Goal: Information Seeking & Learning: Learn about a topic

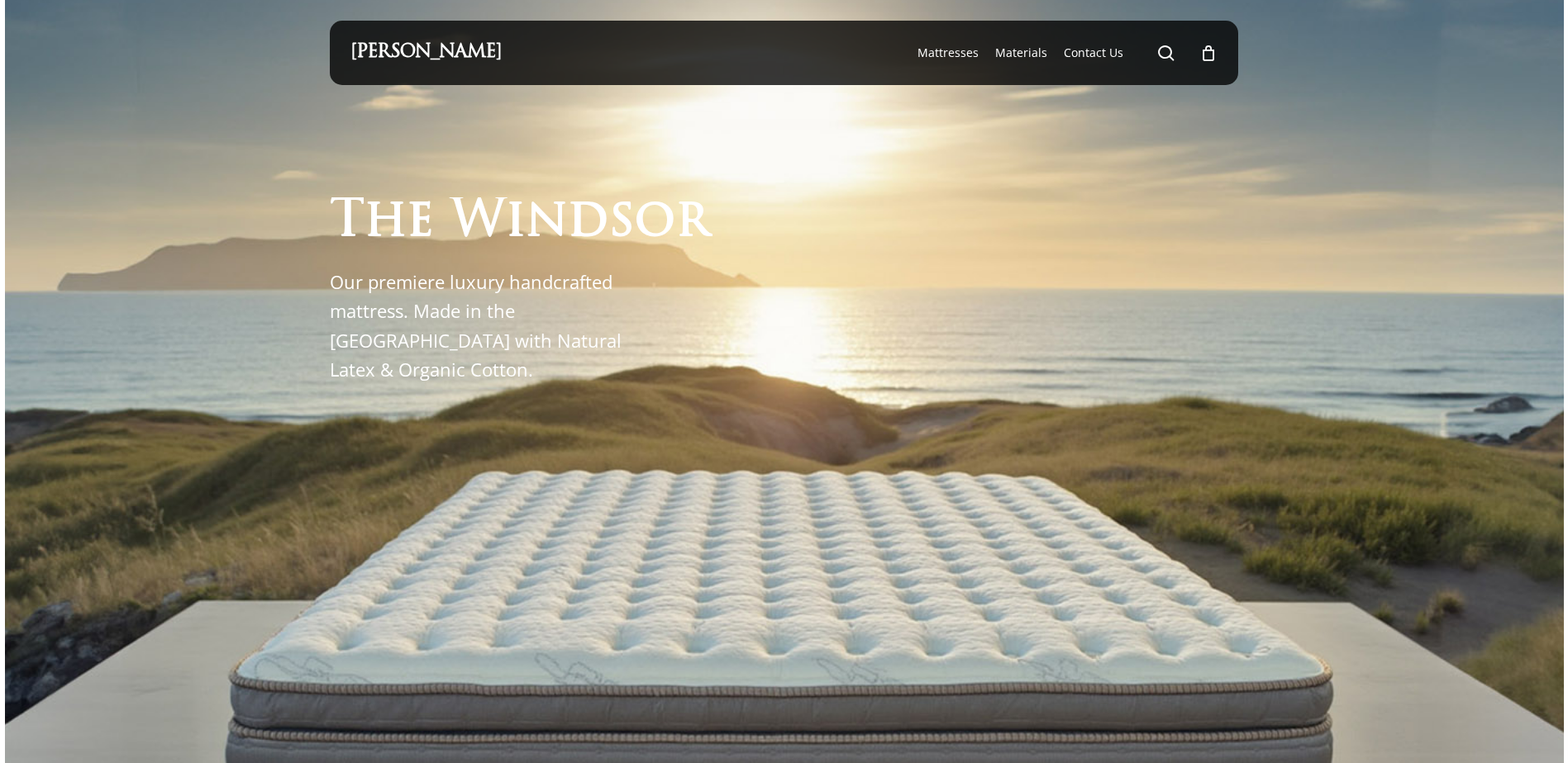
click at [1179, 56] on ul "search 0 was successfully added to your cart." at bounding box center [1186, 52] width 61 height 65
click at [1164, 62] on link "search" at bounding box center [1166, 53] width 19 height 18
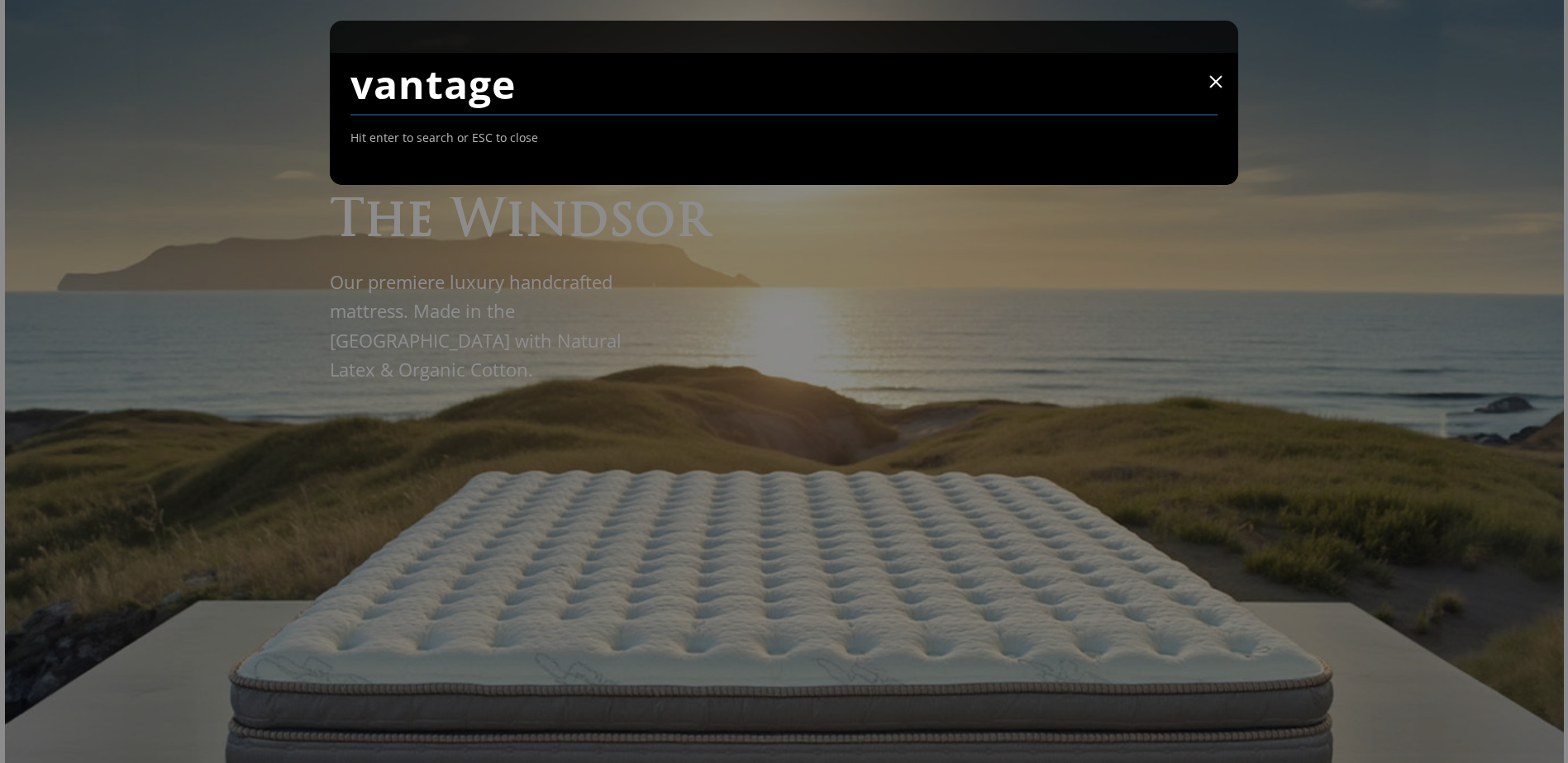
type input "vantage"
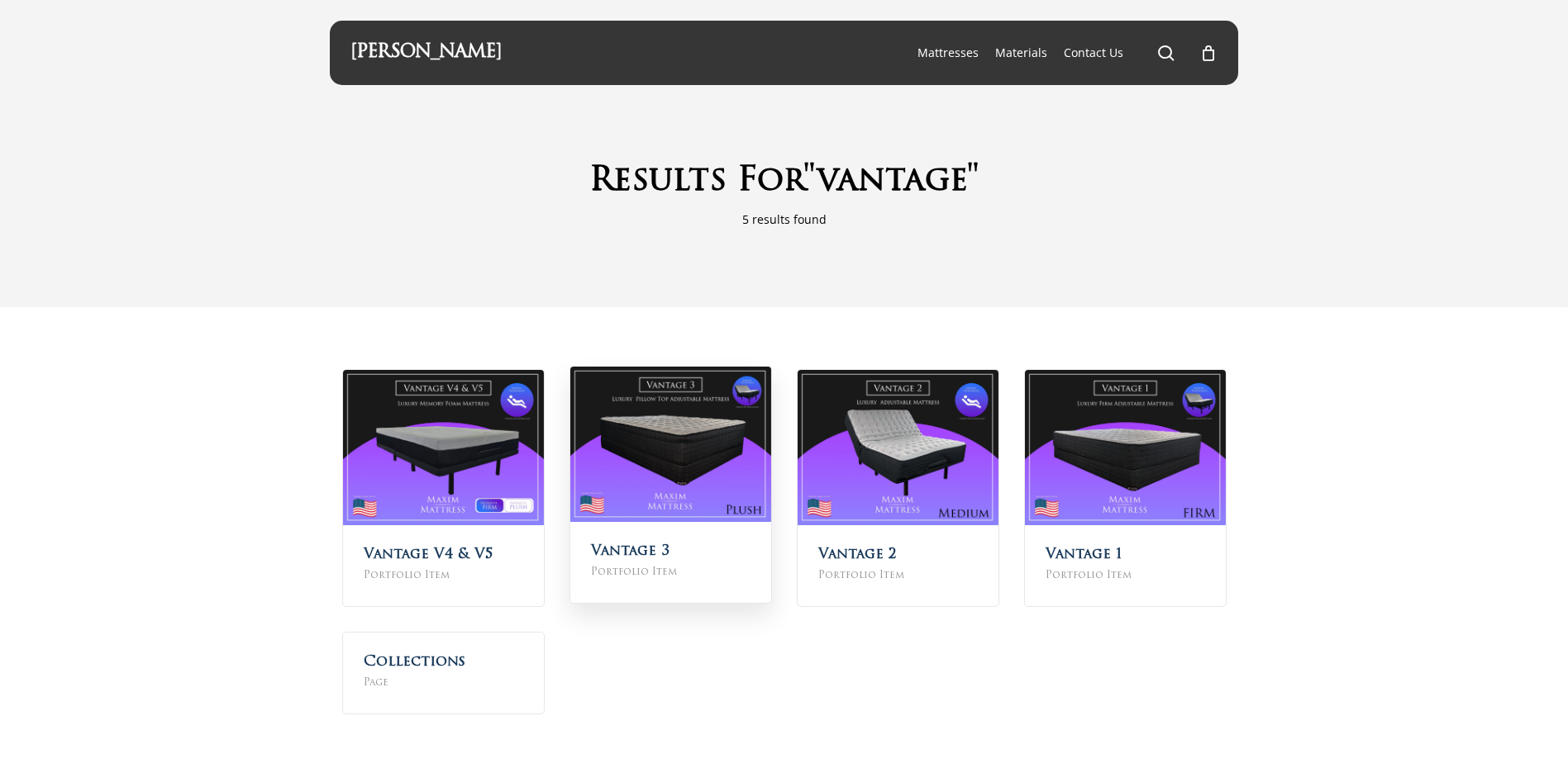
click at [700, 442] on img at bounding box center [670, 445] width 201 height 156
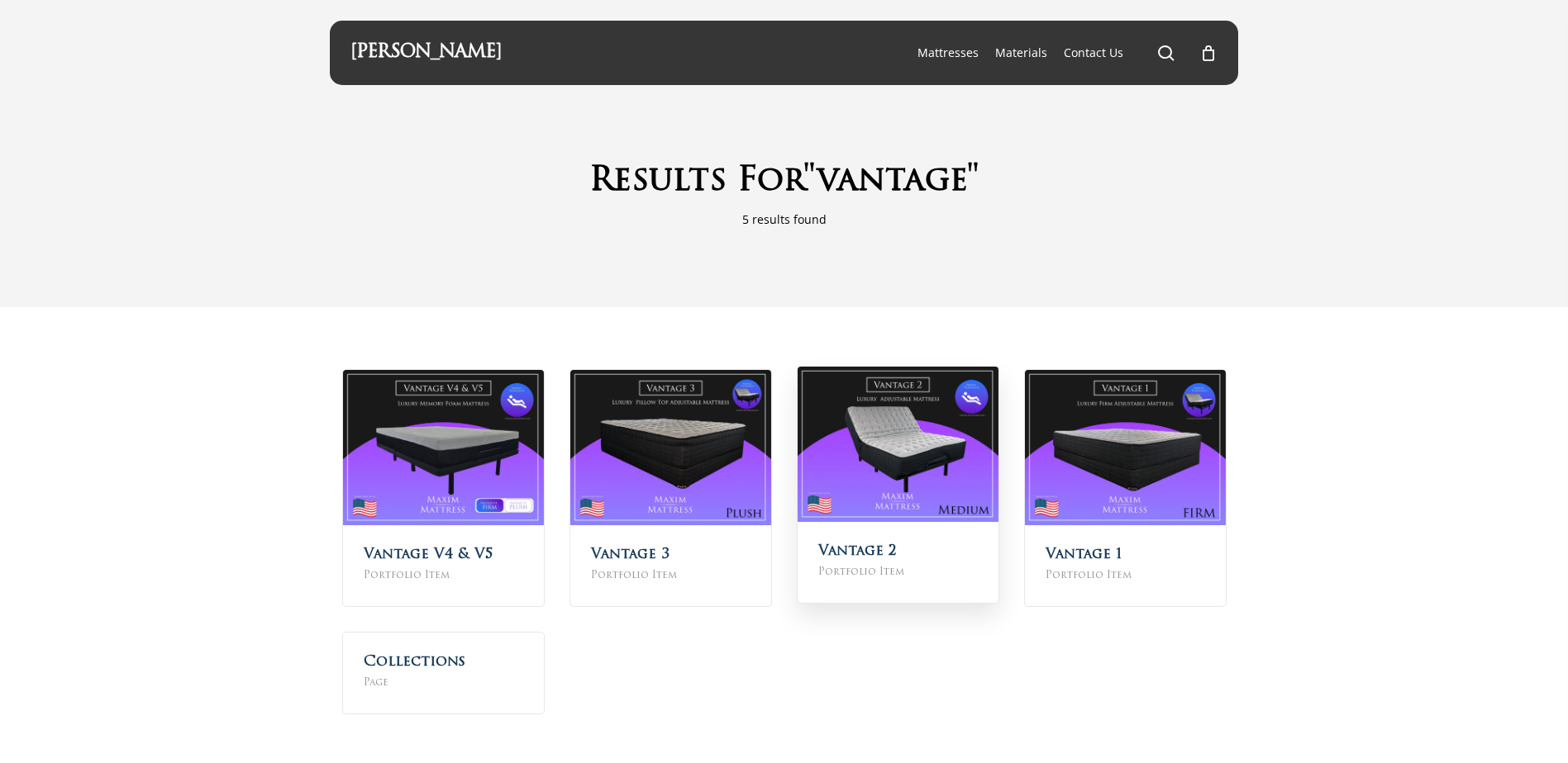
click at [945, 491] on img at bounding box center [898, 445] width 201 height 156
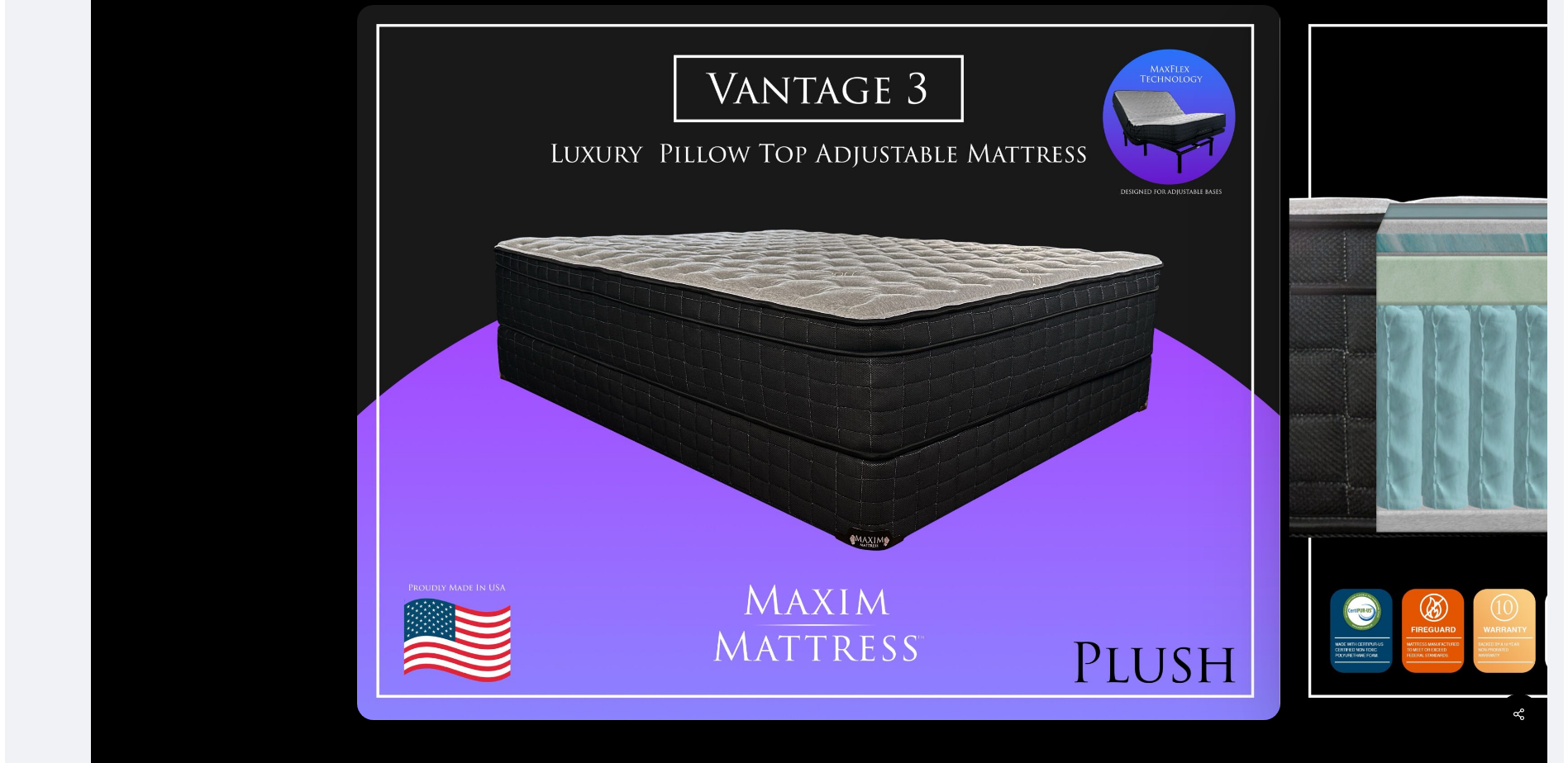
scroll to position [496, 0]
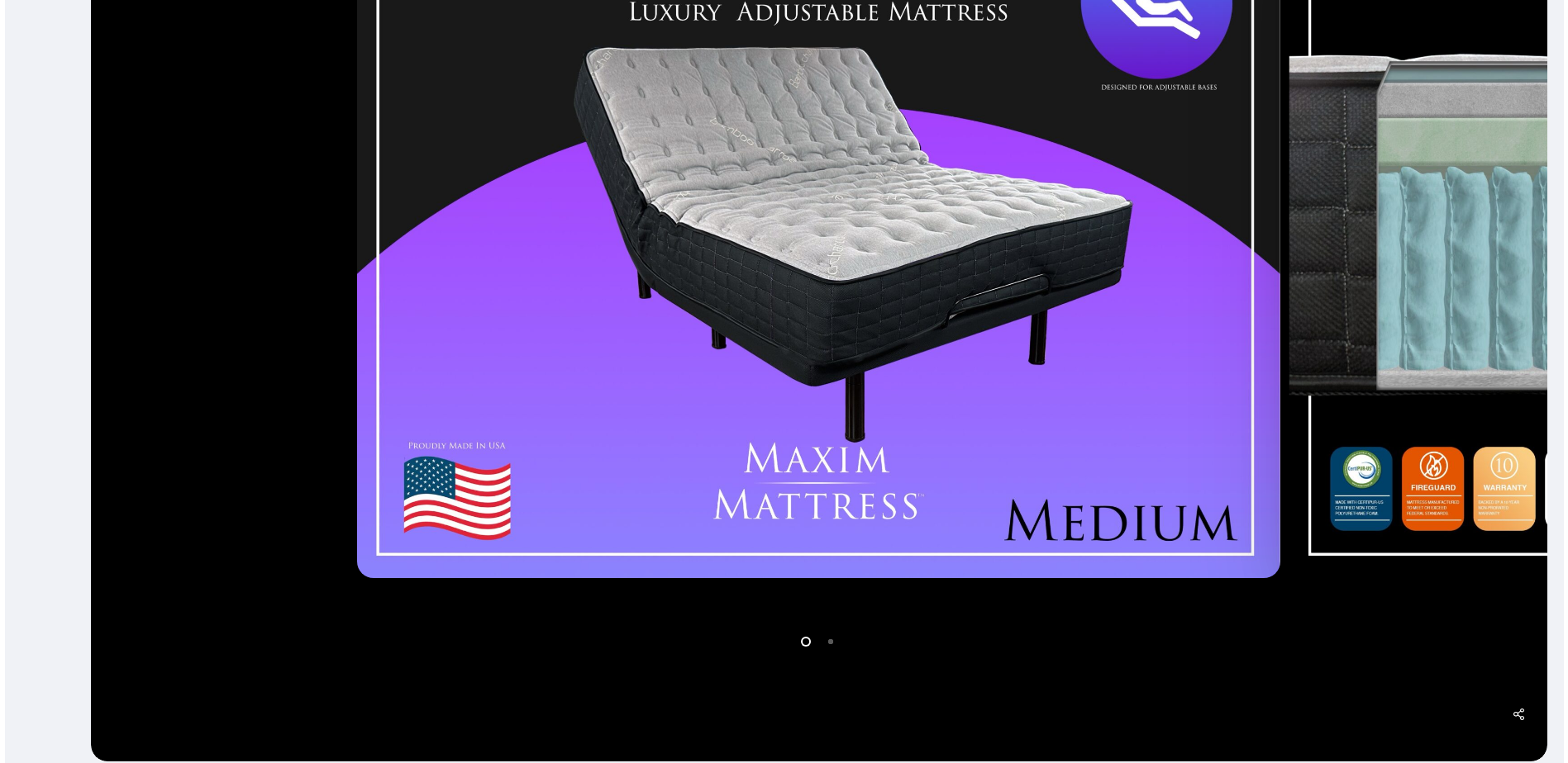
scroll to position [578, 0]
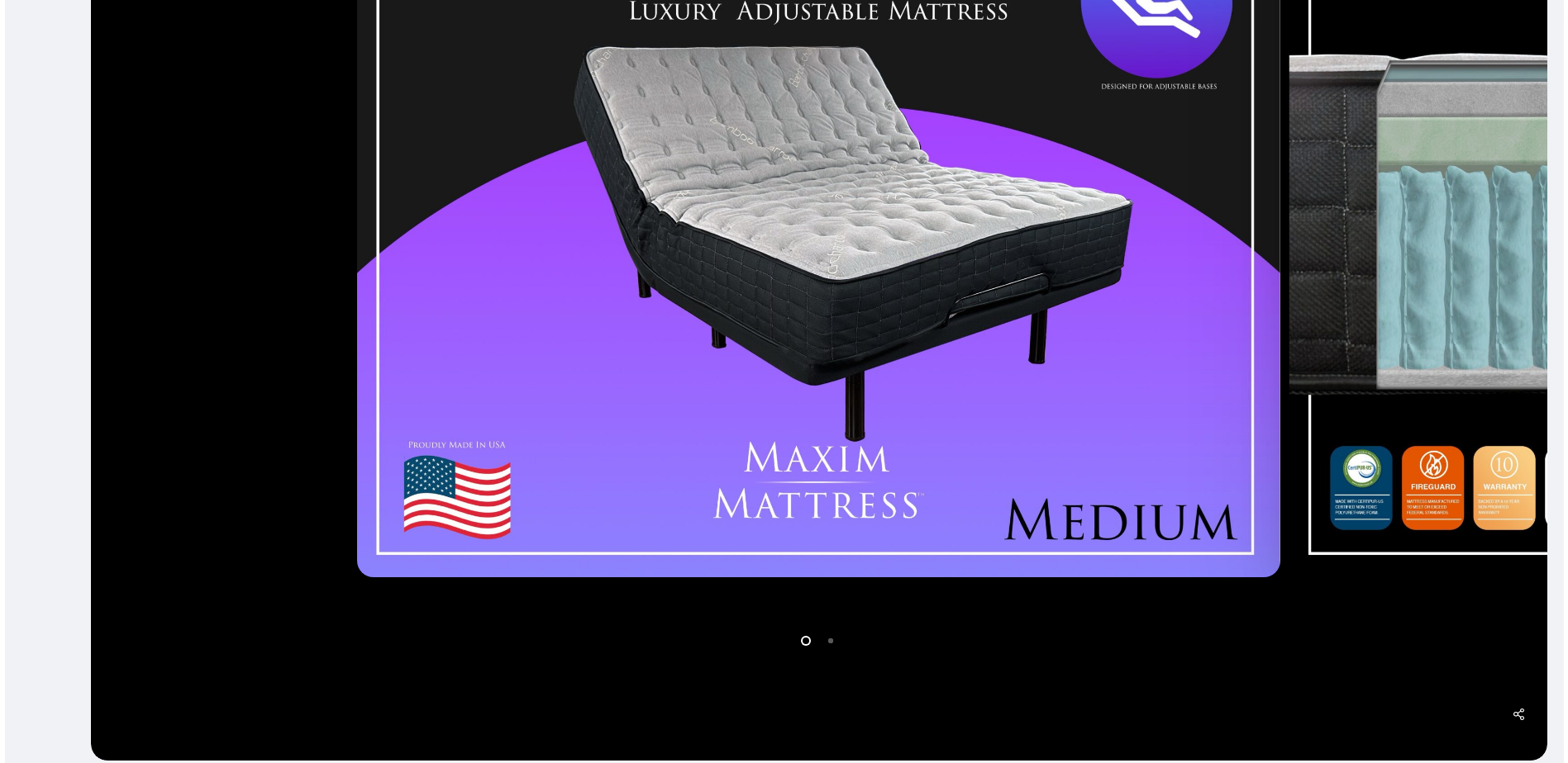
click at [952, 282] on img at bounding box center [819, 219] width 924 height 715
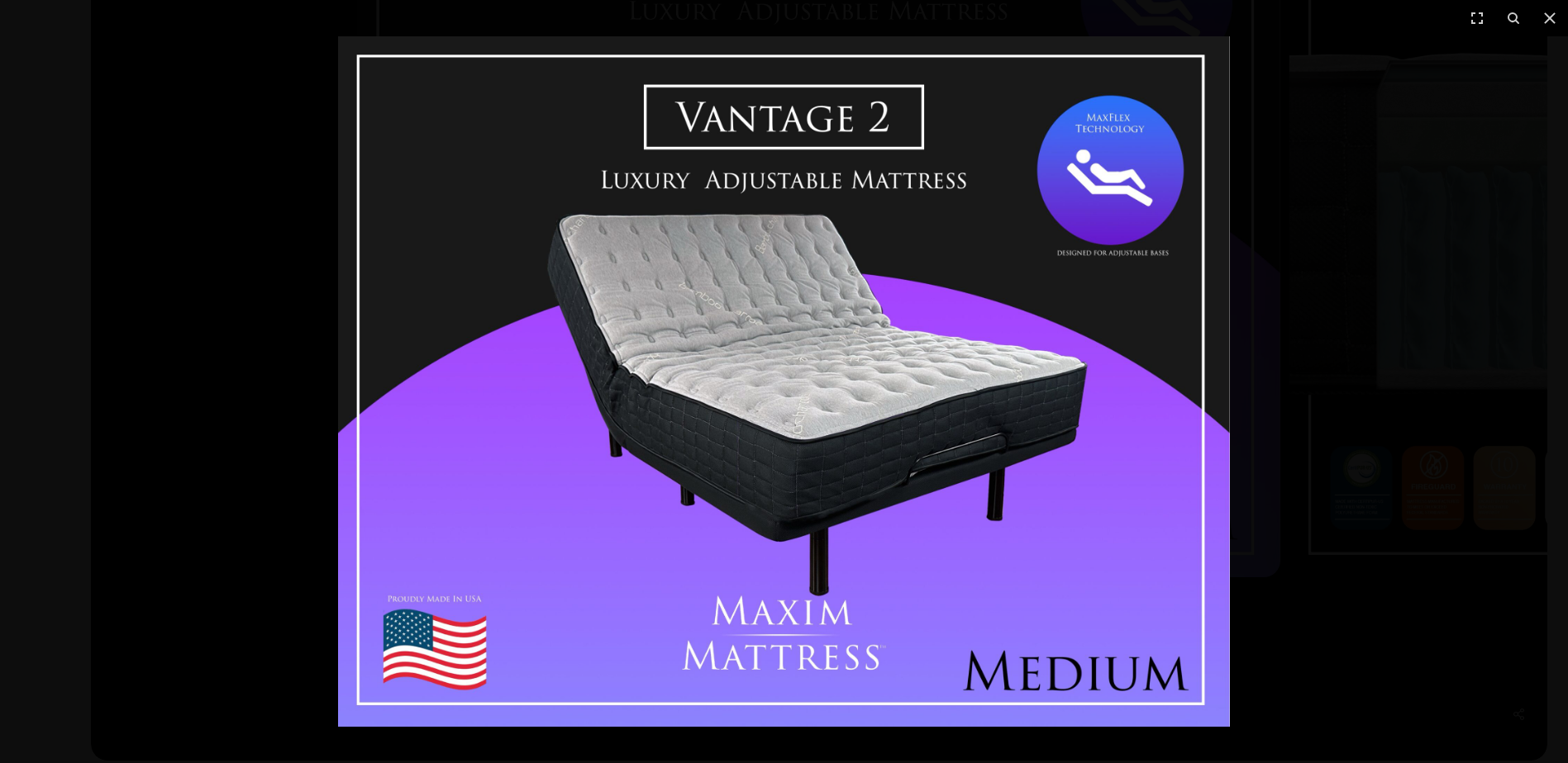
click at [1358, 237] on div at bounding box center [784, 381] width 1568 height 763
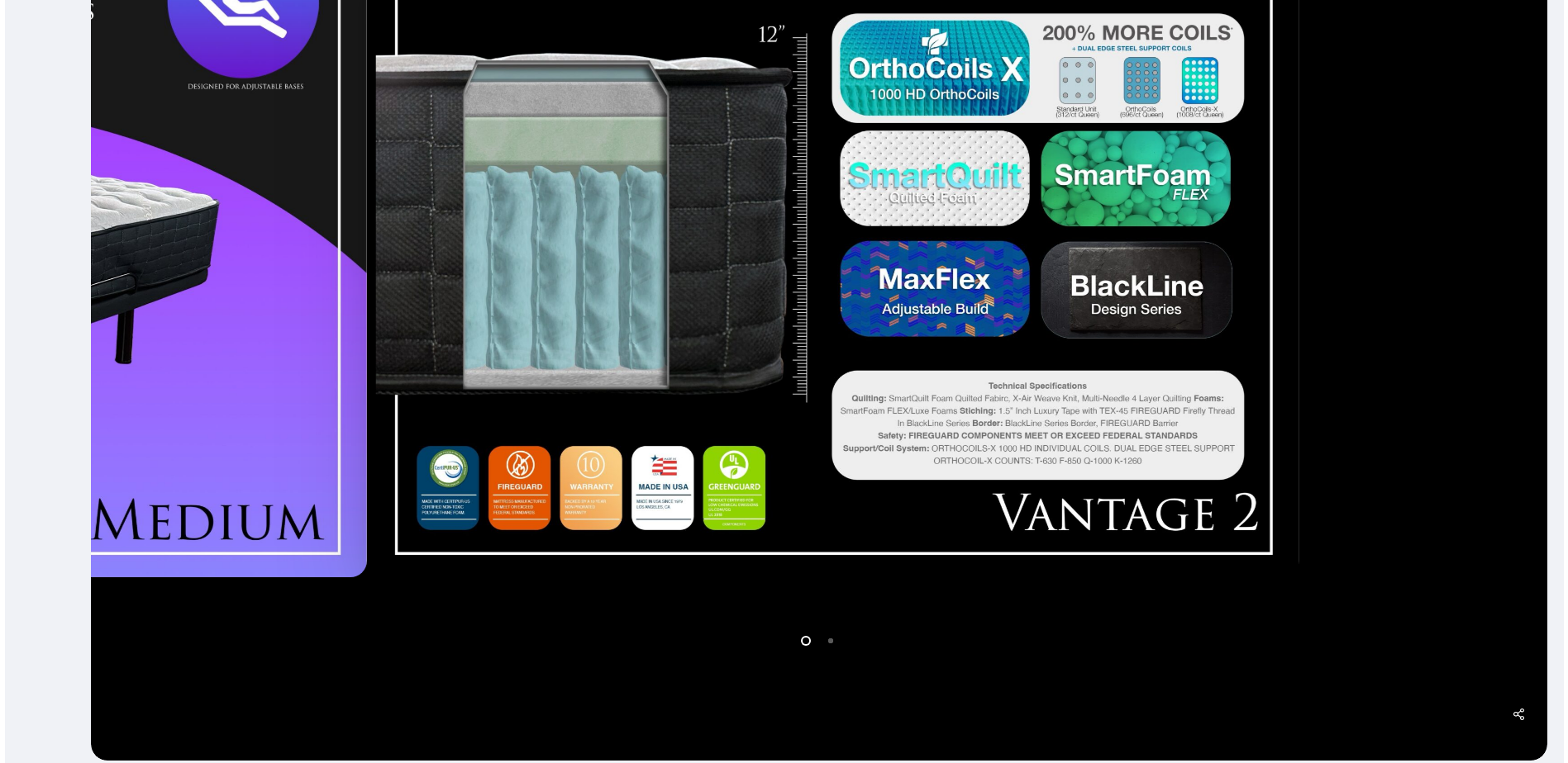
click at [371, 472] on div at bounding box center [838, 219] width 932 height 729
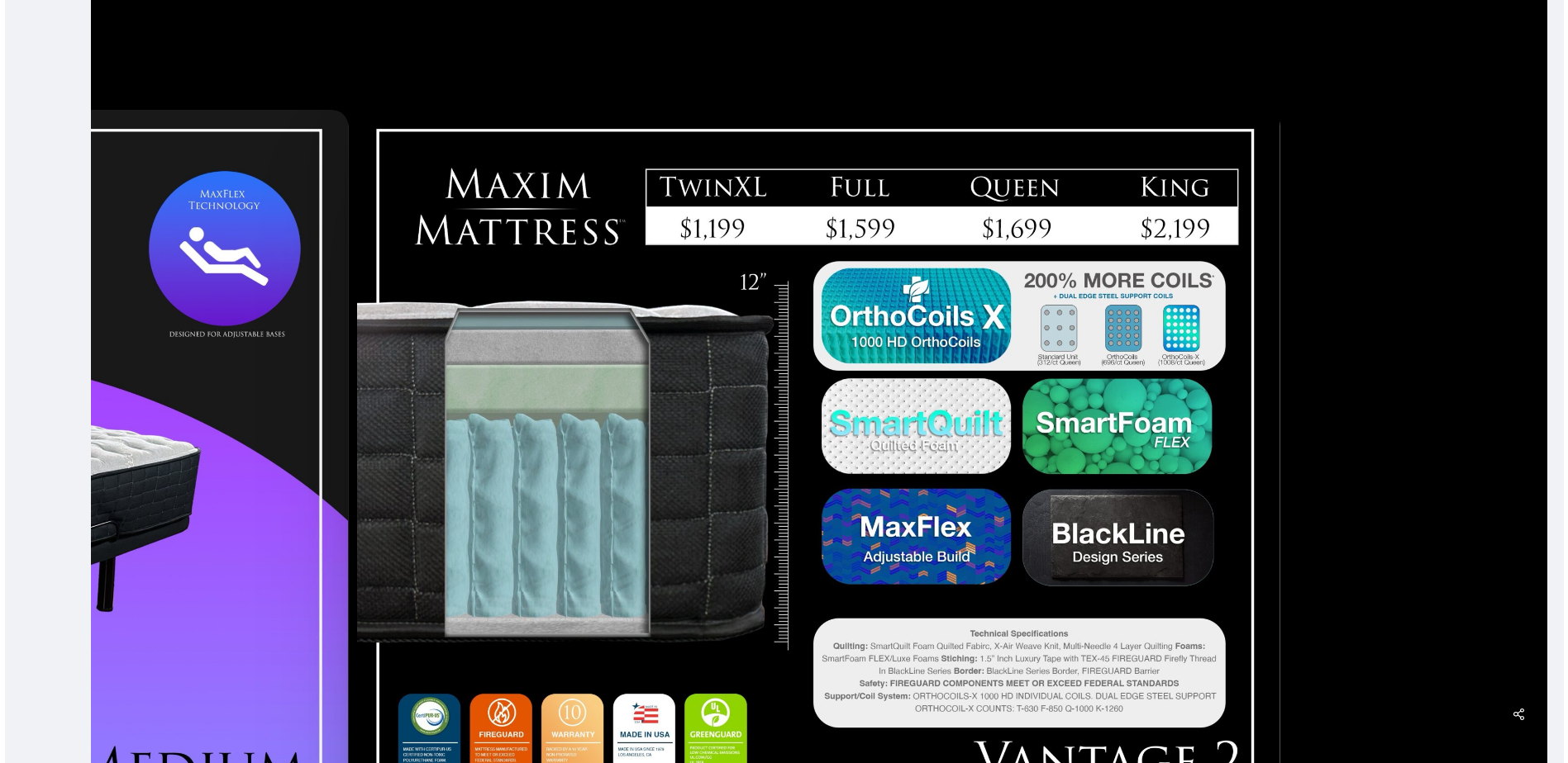
scroll to position [413, 0]
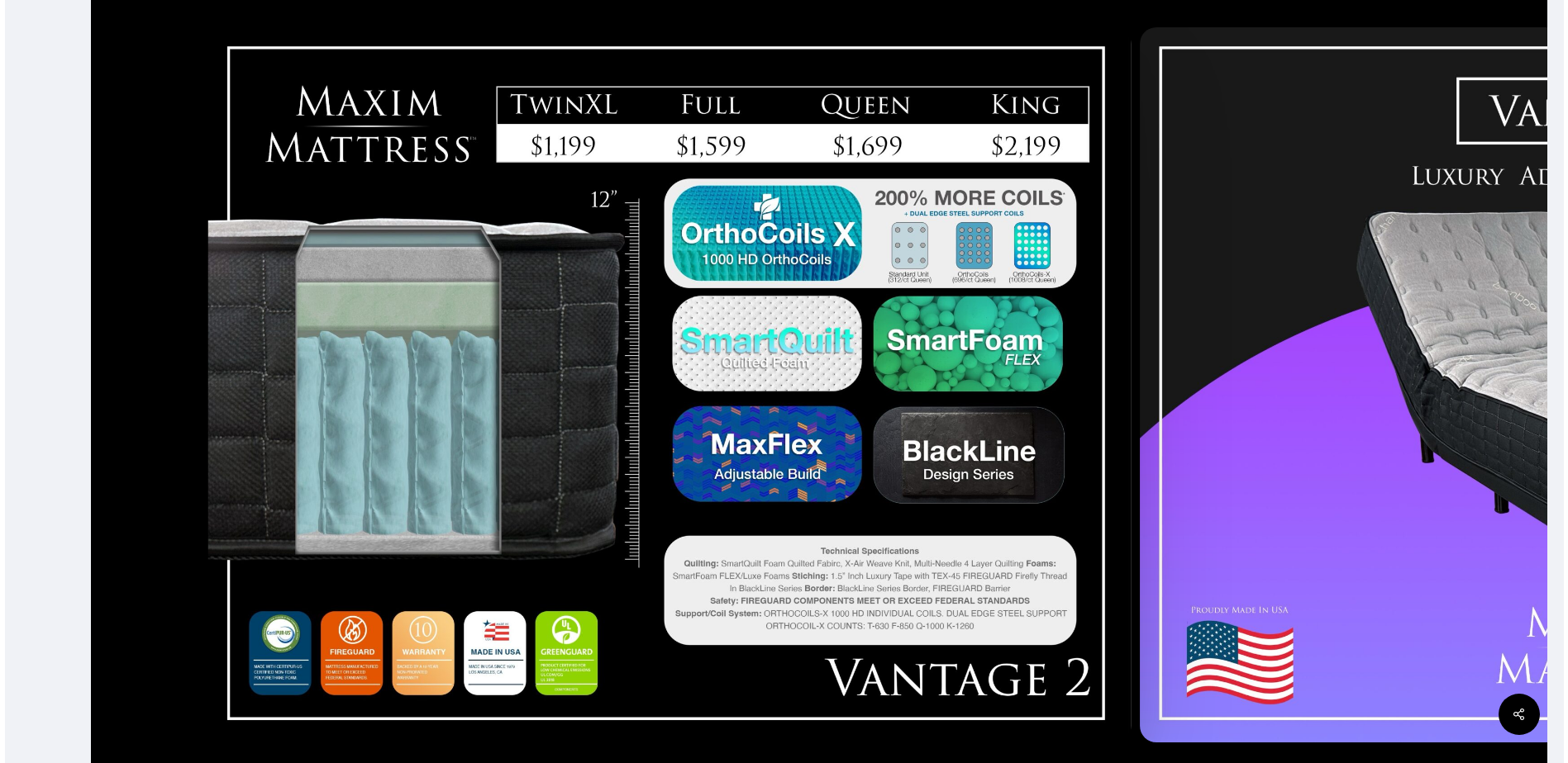
click at [812, 416] on div at bounding box center [669, 384] width 932 height 729
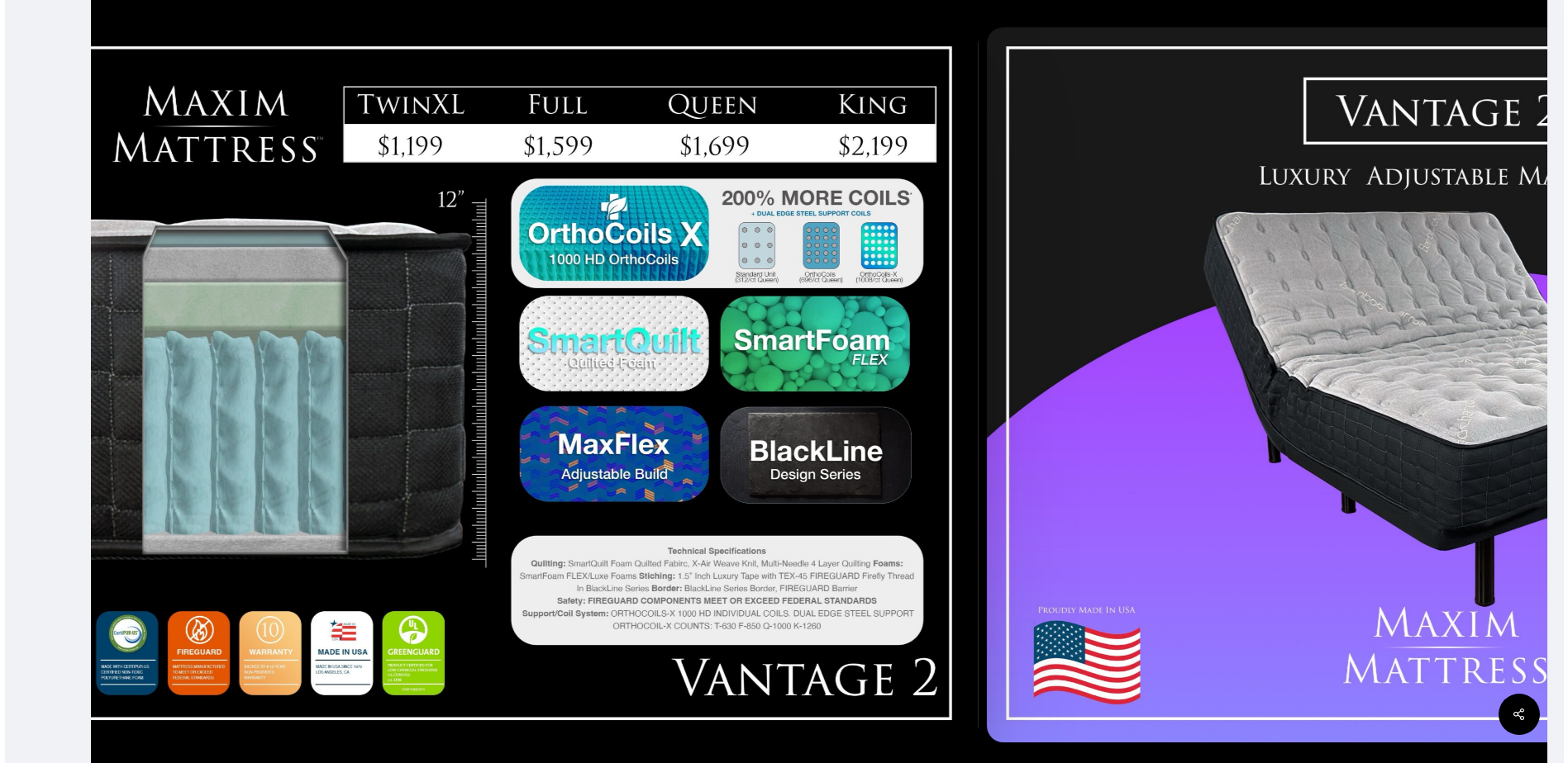
click at [526, 428] on div at bounding box center [516, 384] width 932 height 729
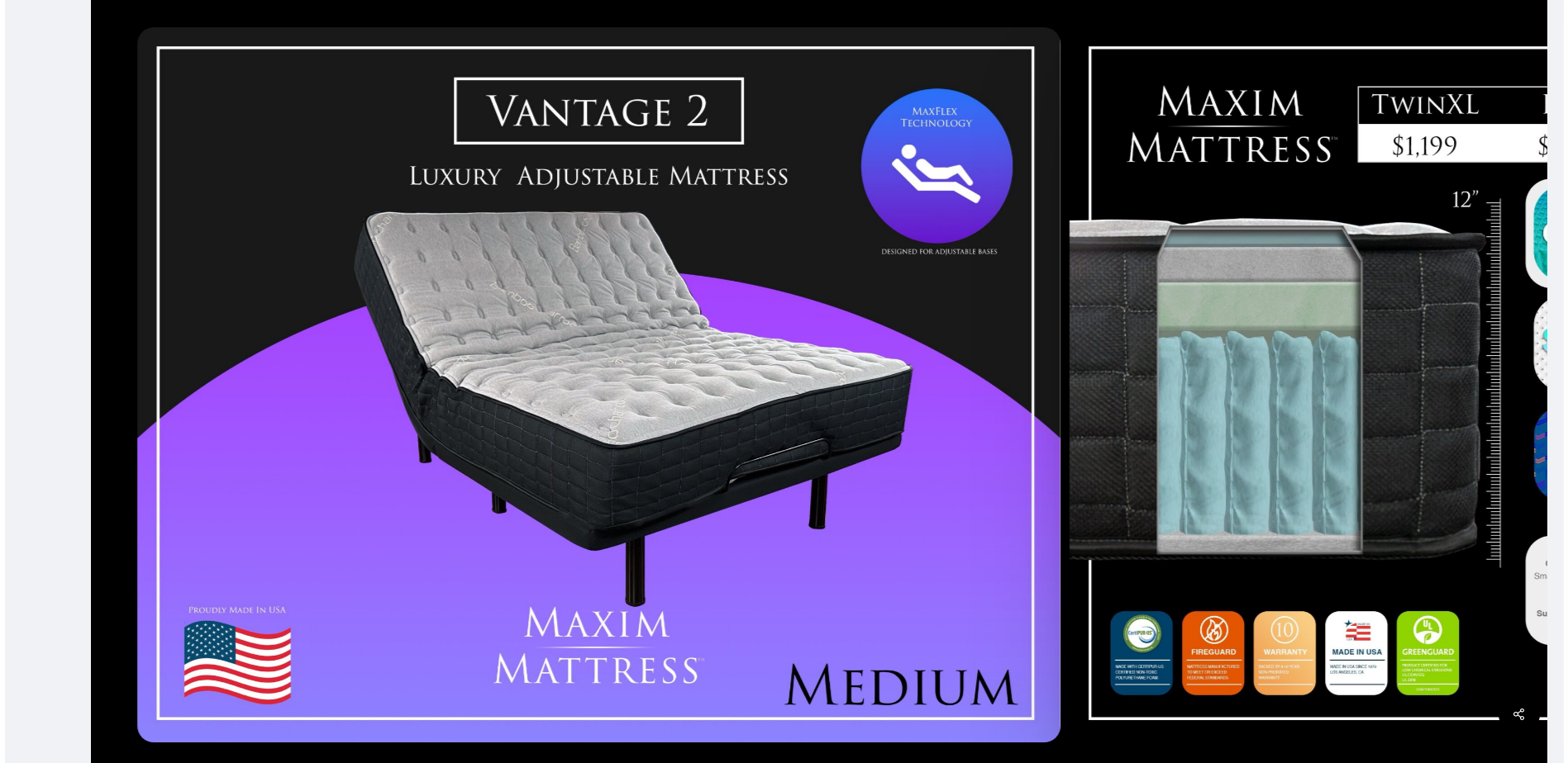
click at [398, 407] on div at bounding box center [599, 384] width 932 height 729
